Goal: Task Accomplishment & Management: Use online tool/utility

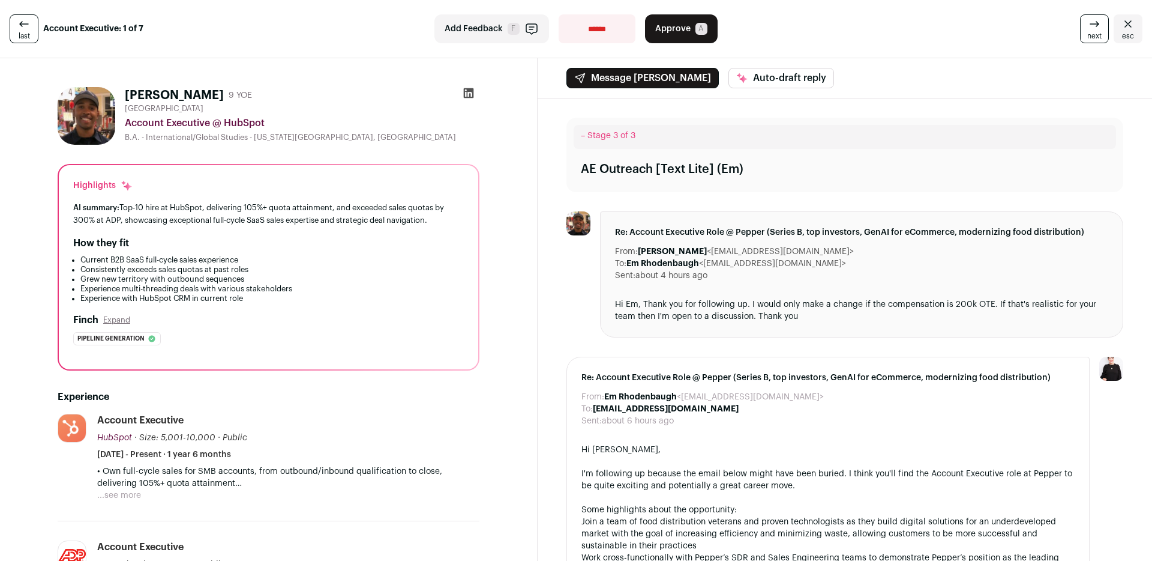
click at [97, 104] on img at bounding box center [87, 116] width 58 height 58
drag, startPoint x: 93, startPoint y: 116, endPoint x: 106, endPoint y: 106, distance: 16.2
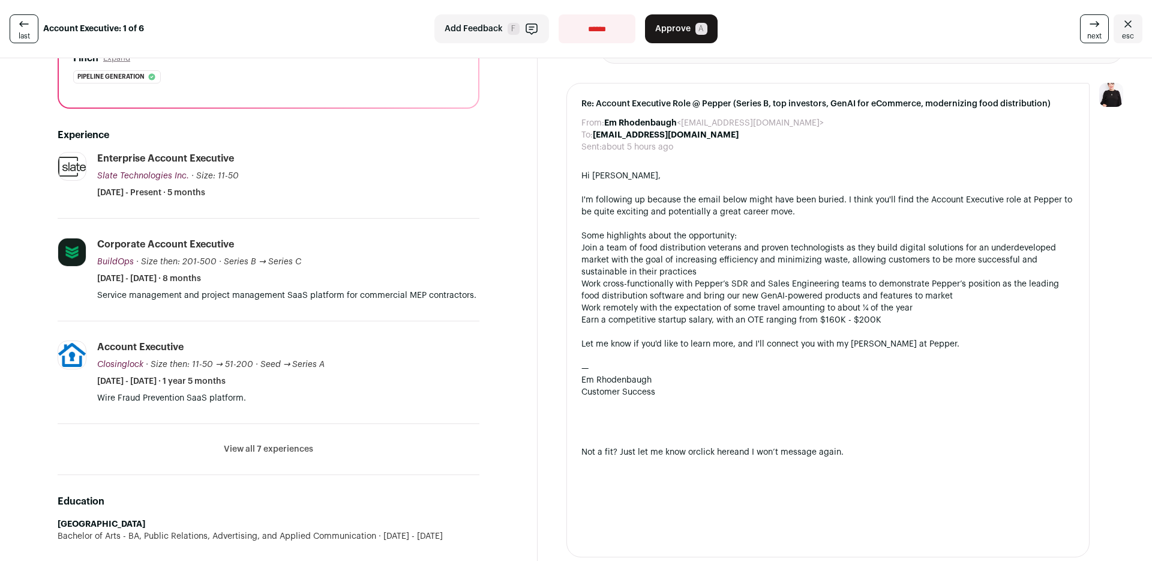
scroll to position [277, 0]
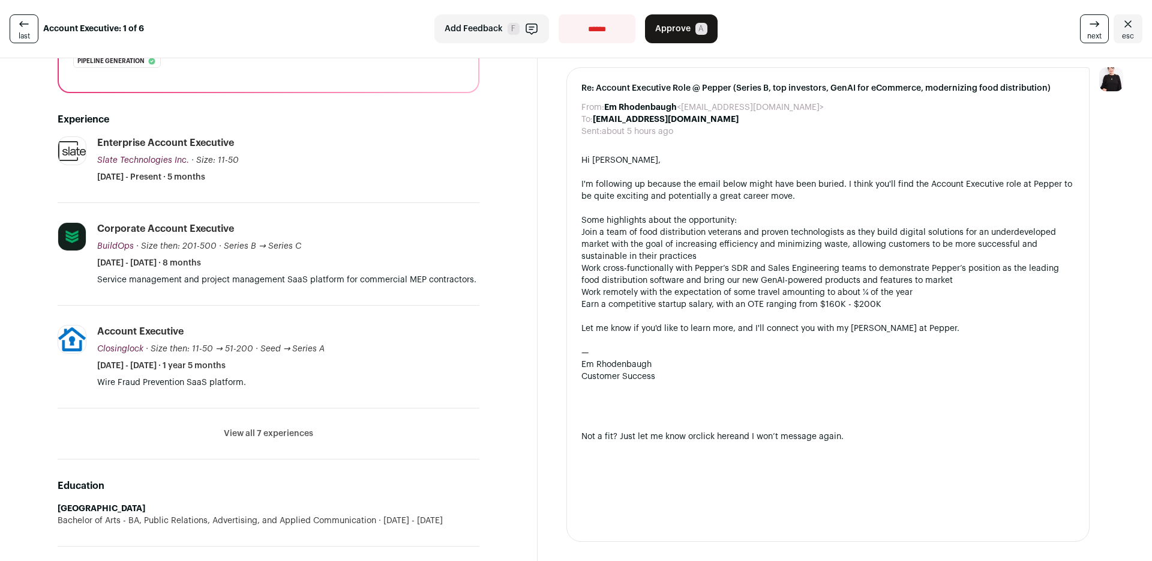
click at [277, 432] on button "View all 7 experiences" at bounding box center [268, 433] width 89 height 12
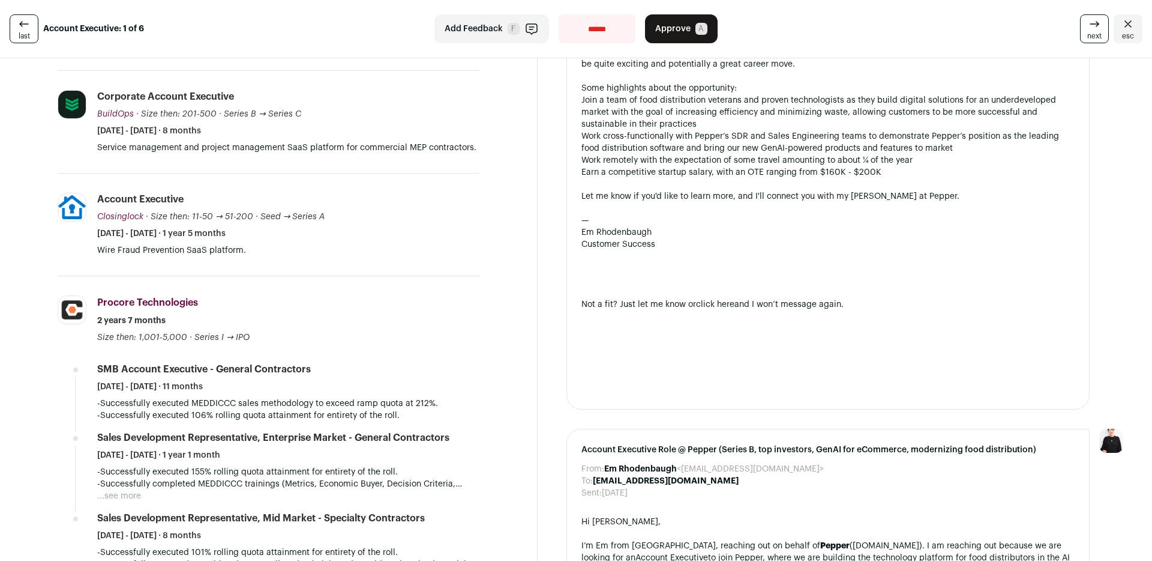
scroll to position [0, 0]
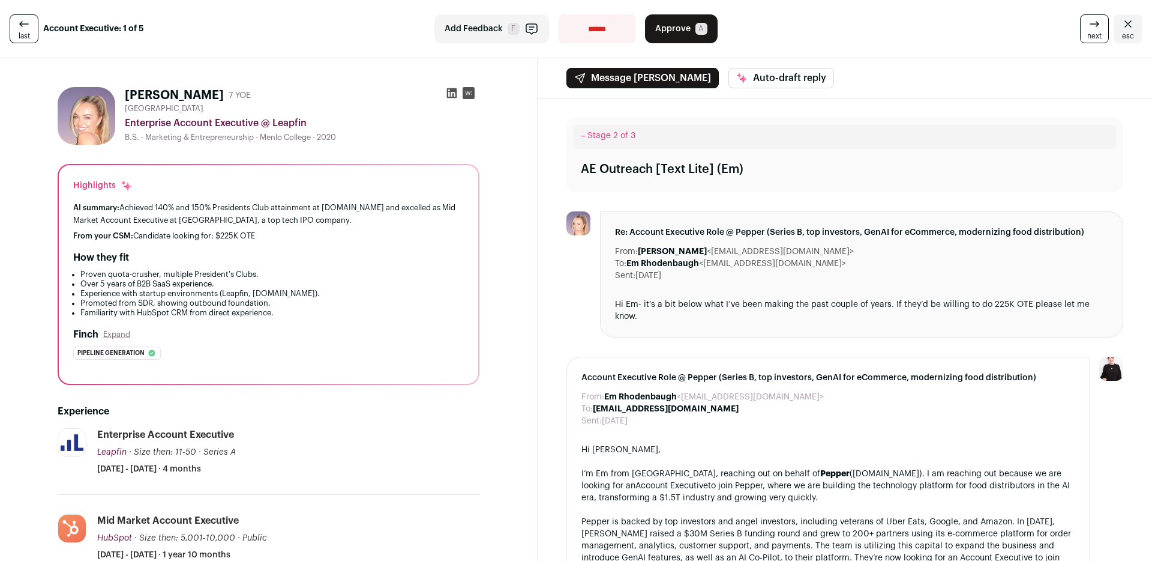
click at [68, 112] on img at bounding box center [87, 116] width 58 height 58
click at [82, 116] on img at bounding box center [87, 116] width 58 height 58
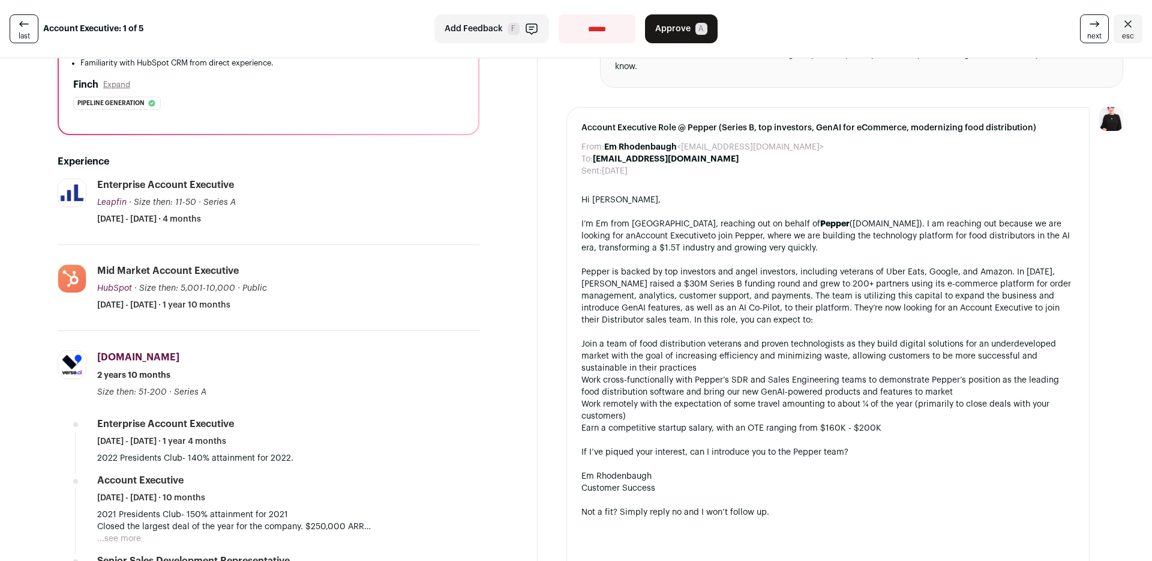
scroll to position [167, 0]
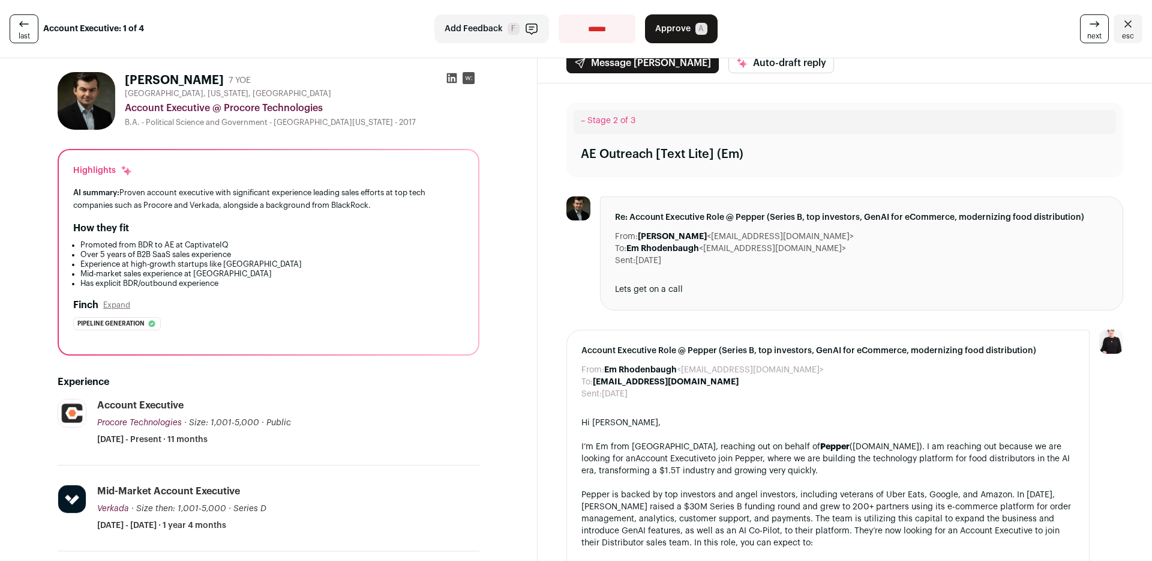
scroll to position [17, 0]
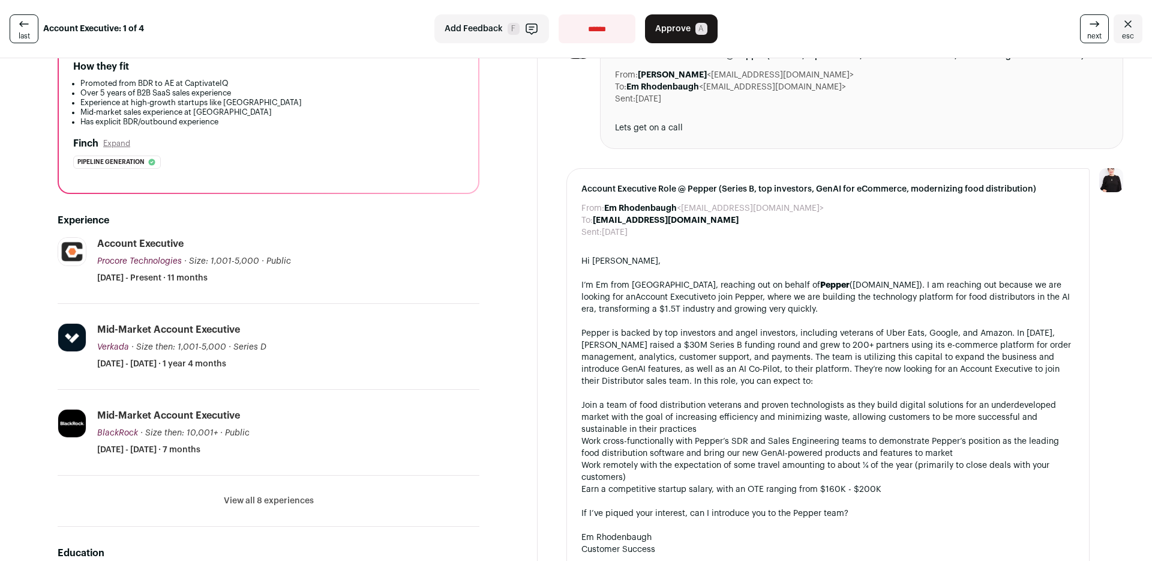
click at [259, 495] on li "View all 8 experiences View less" at bounding box center [269, 500] width 422 height 51
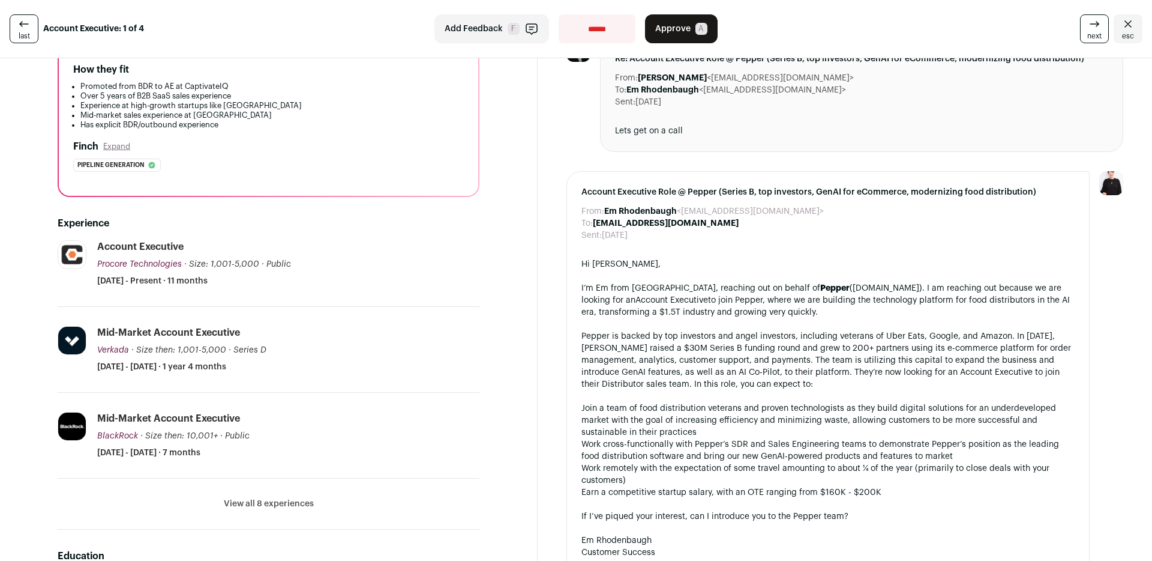
click at [258, 498] on button "View all 8 experiences" at bounding box center [269, 504] width 90 height 12
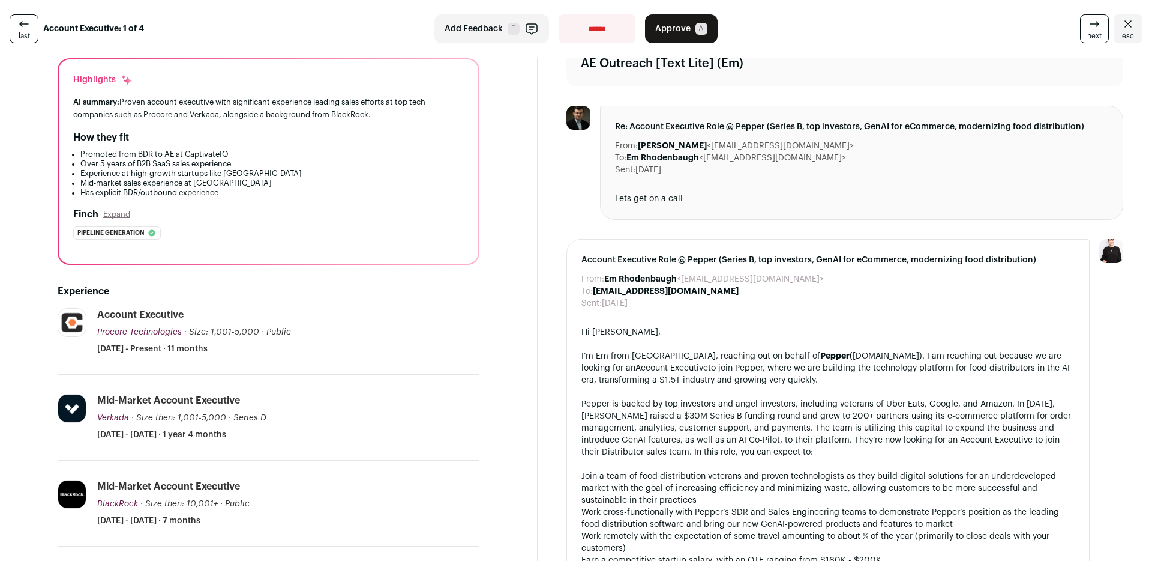
scroll to position [0, 0]
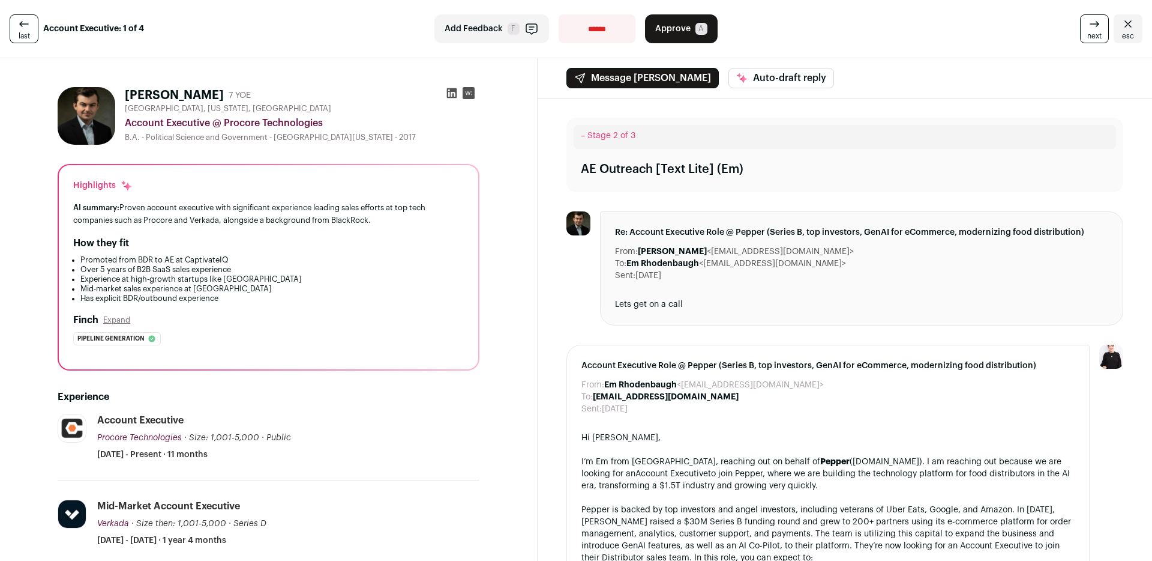
click at [81, 106] on img at bounding box center [87, 116] width 58 height 58
click at [136, 99] on h1 "Seth Glass" at bounding box center [174, 95] width 99 height 17
copy div "Seth Glass"
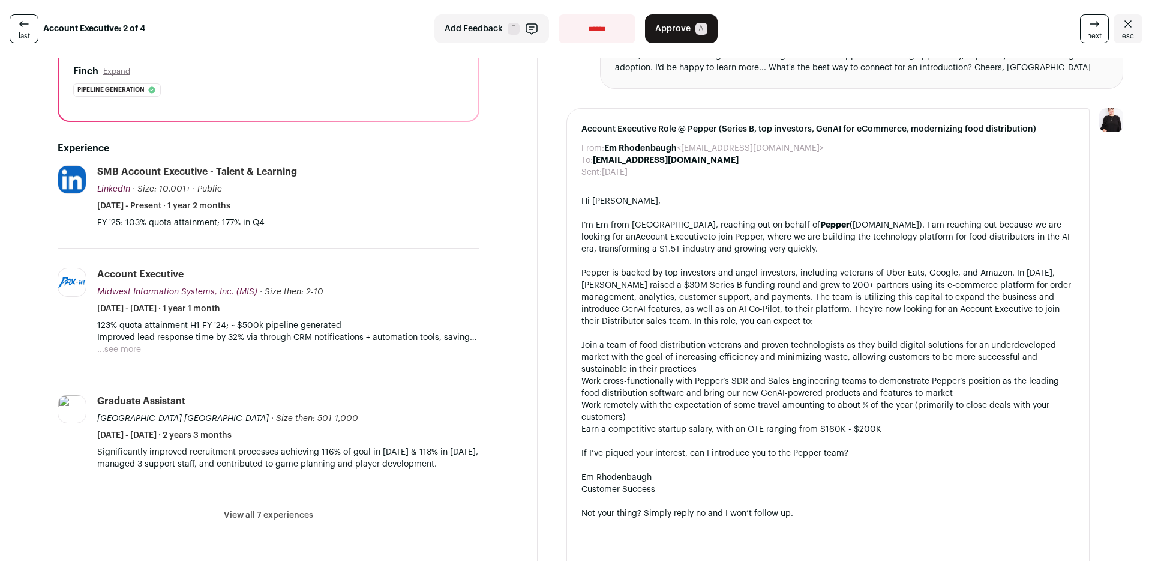
scroll to position [251, 0]
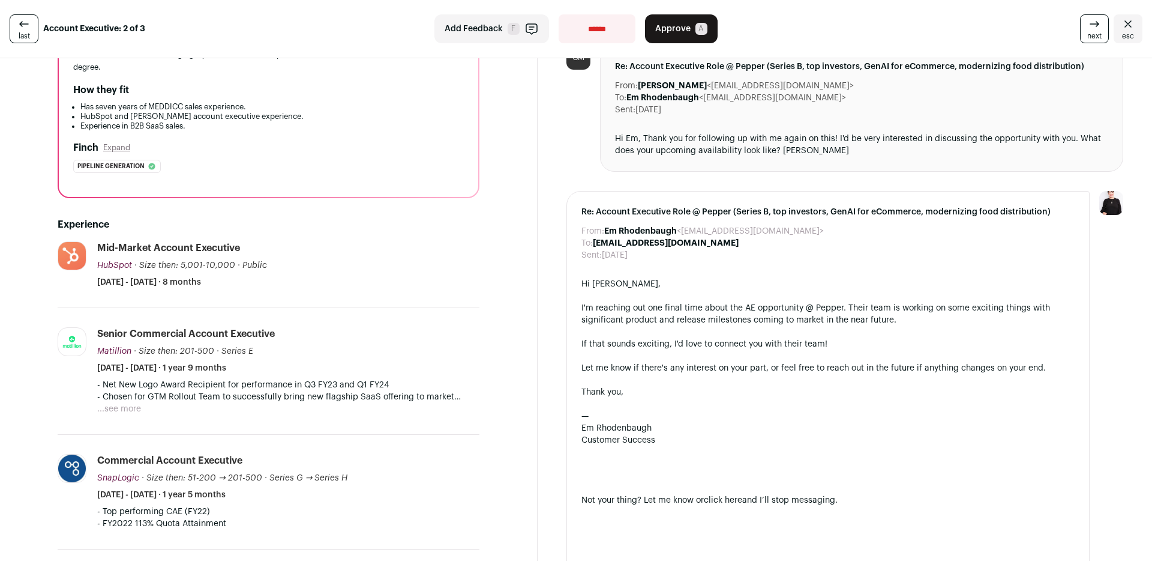
scroll to position [185, 0]
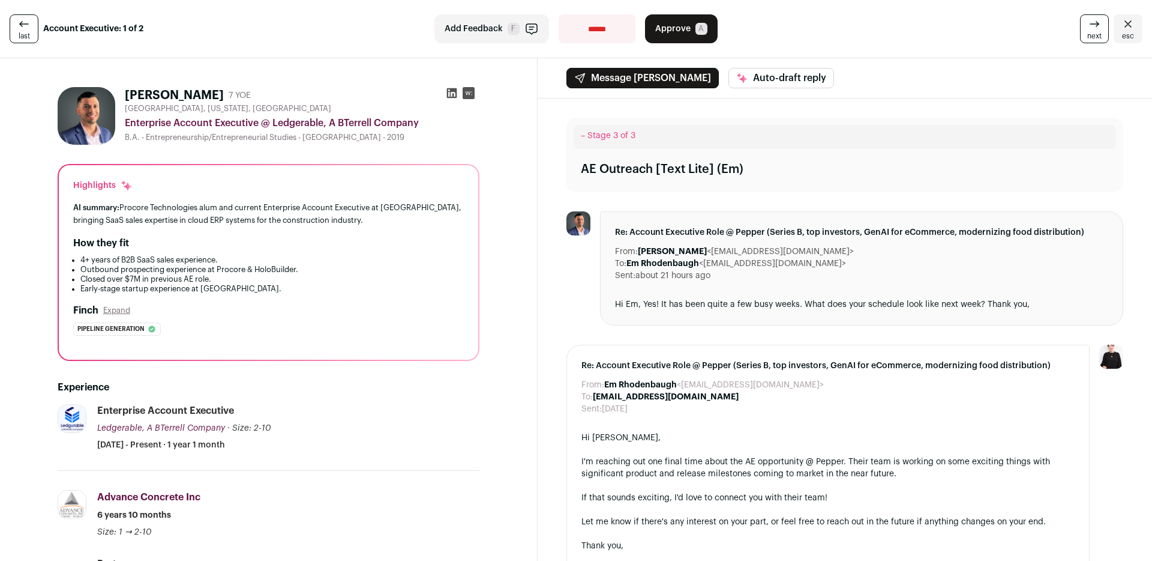
click at [83, 125] on img at bounding box center [87, 116] width 58 height 58
click at [91, 121] on img at bounding box center [87, 116] width 58 height 58
drag, startPoint x: 190, startPoint y: 90, endPoint x: 125, endPoint y: 95, distance: 65.6
click at [125, 95] on div "Shawyan Ziari 7 YOE" at bounding box center [188, 95] width 126 height 17
copy h1 "Shawyan Ziari"
